Goal: Information Seeking & Learning: Learn about a topic

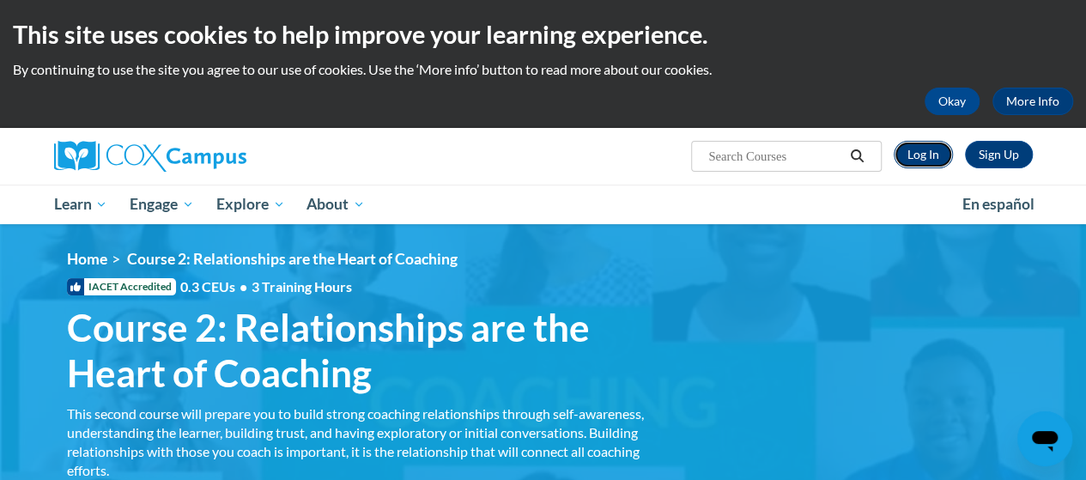
click at [924, 161] on link "Log In" at bounding box center [923, 154] width 59 height 27
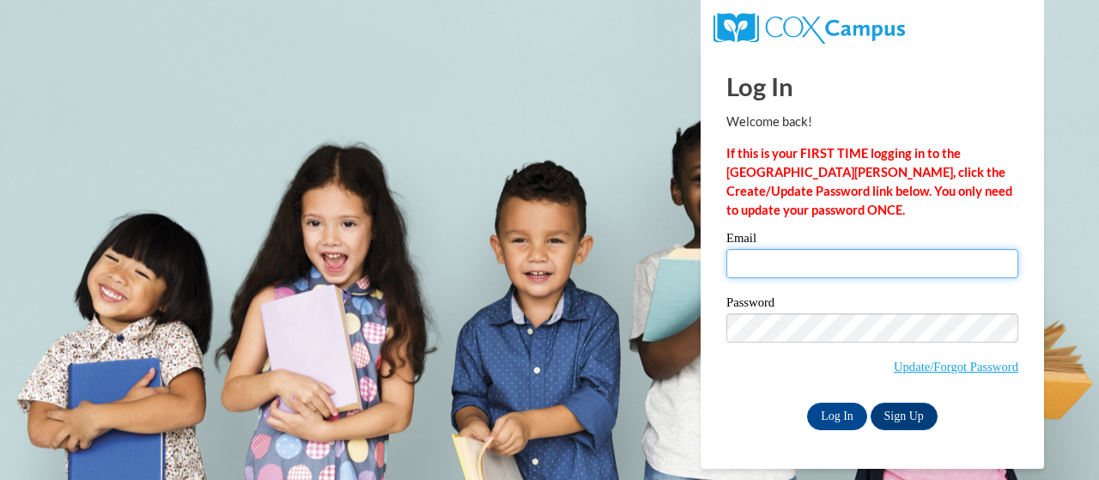
click at [818, 260] on input "Email" at bounding box center [873, 263] width 292 height 29
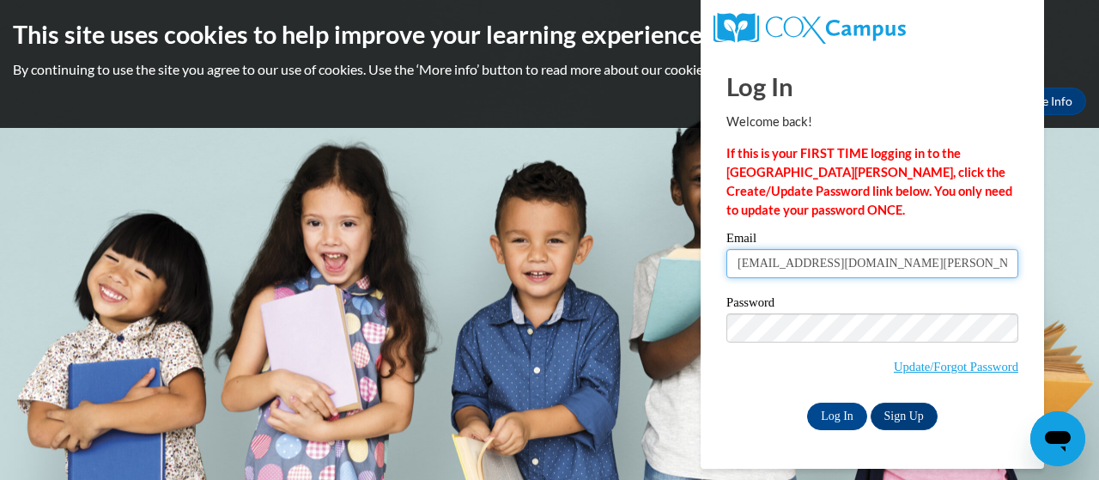
type input "lbwatt@mail.lipscomb.edu"
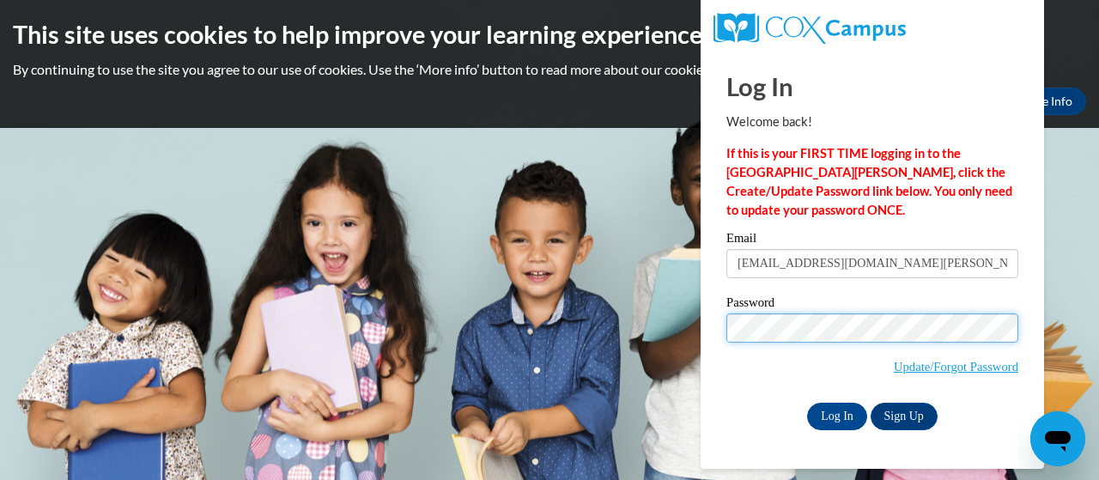
click at [807, 403] on input "Log In" at bounding box center [837, 416] width 60 height 27
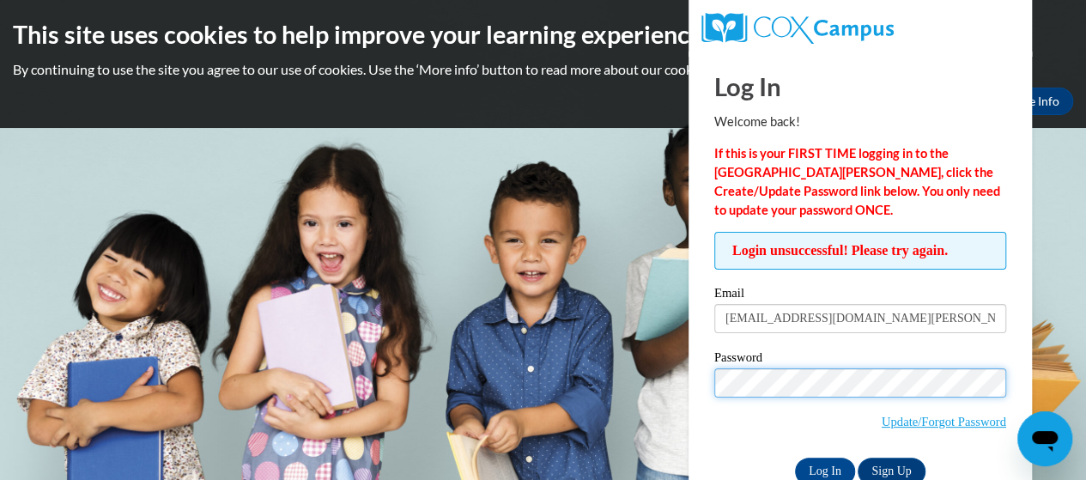
click at [795, 458] on input "Log In" at bounding box center [825, 471] width 60 height 27
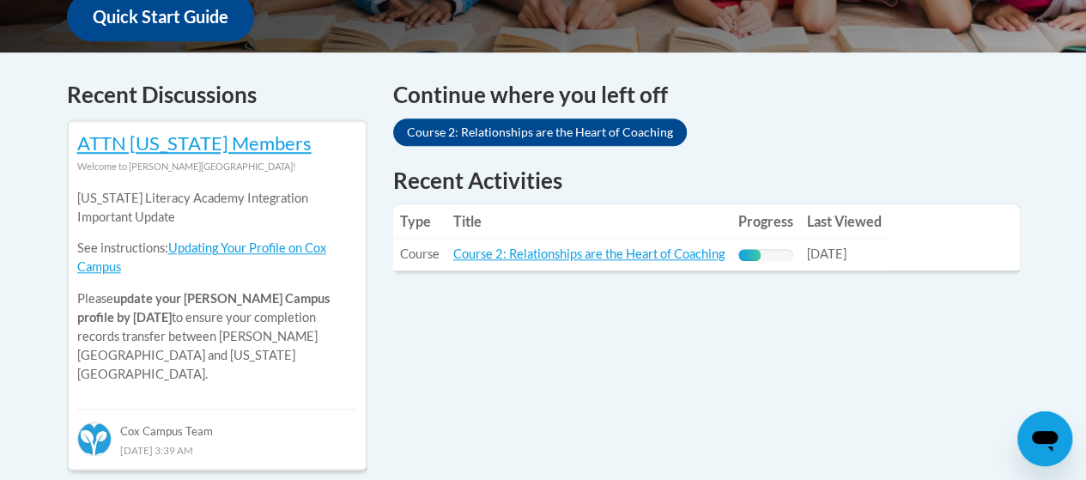
scroll to position [689, 0]
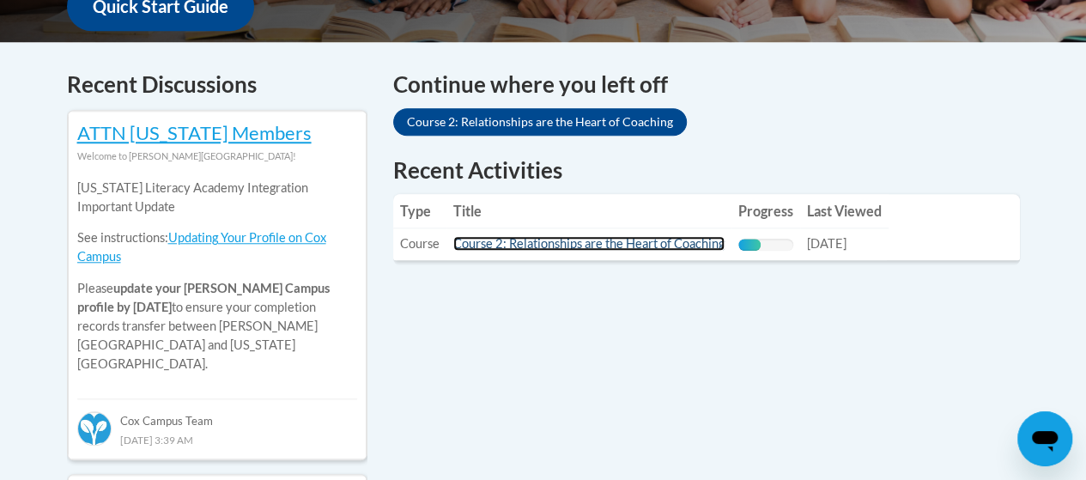
click at [514, 242] on link "Course 2: Relationships are the Heart of Coaching" at bounding box center [588, 243] width 271 height 15
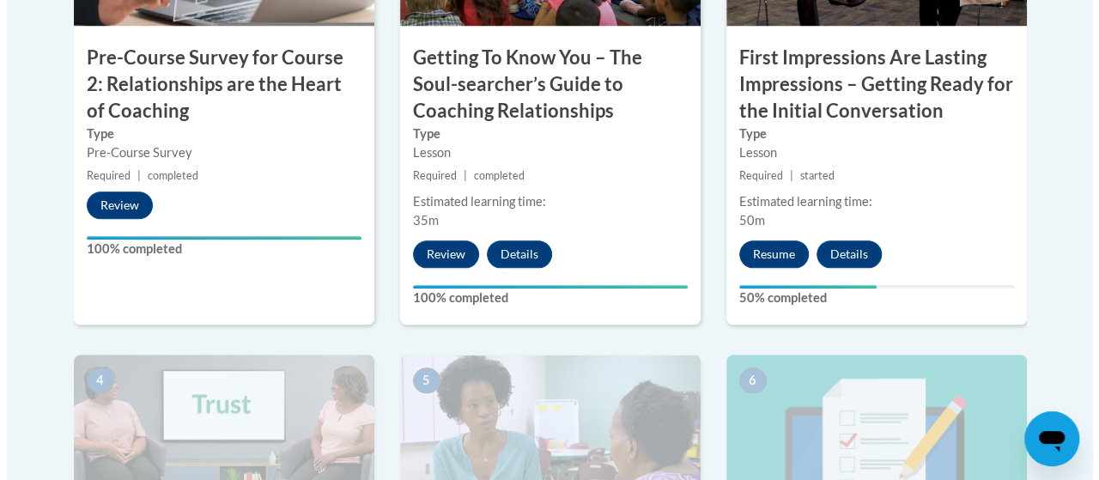
scroll to position [758, 0]
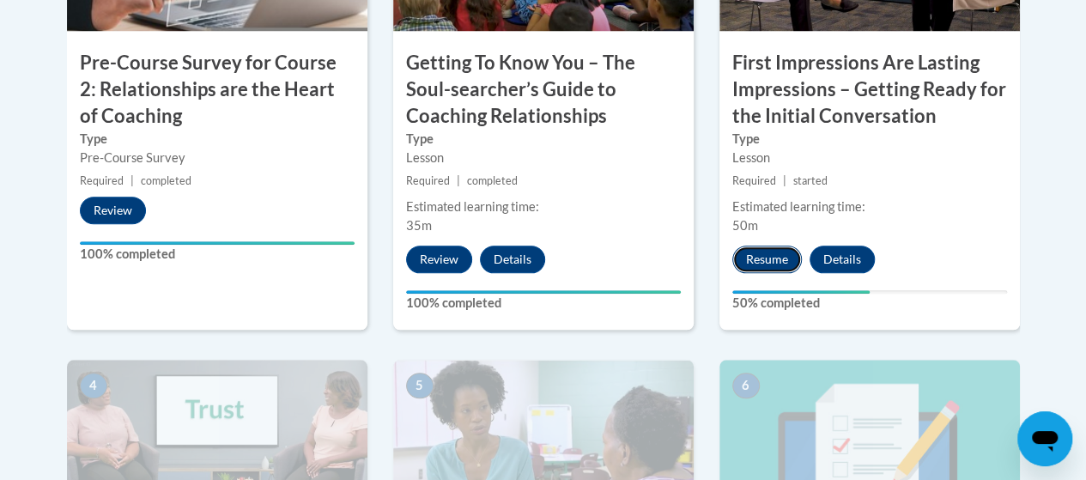
click at [764, 265] on button "Resume" at bounding box center [768, 259] width 70 height 27
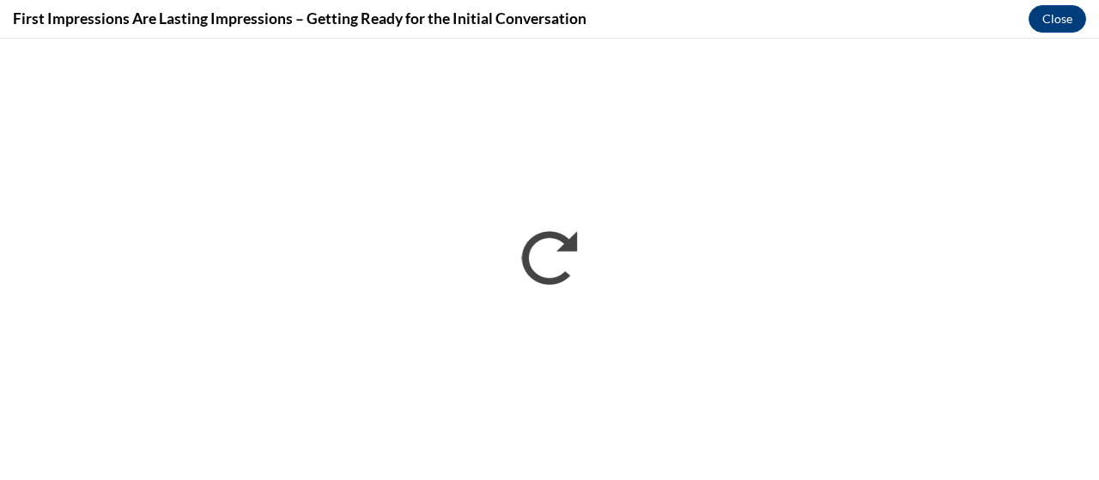
scroll to position [0, 0]
